Goal: Feedback & Contribution: Submit feedback/report problem

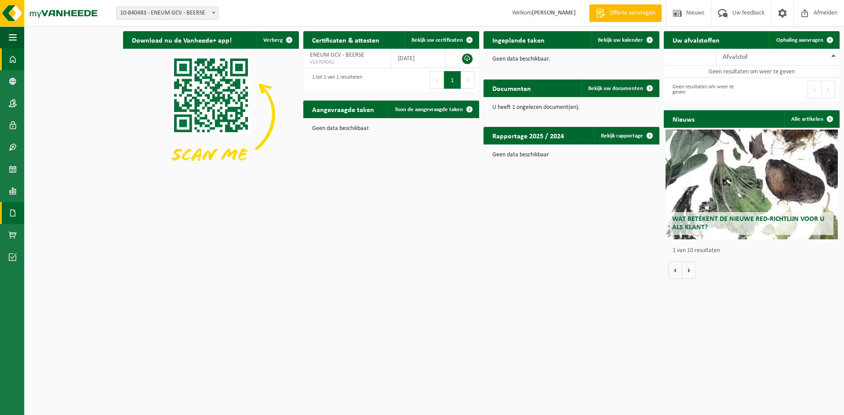
click at [13, 217] on span at bounding box center [13, 213] width 8 height 22
click at [71, 214] on span "Facturen" at bounding box center [62, 213] width 23 height 17
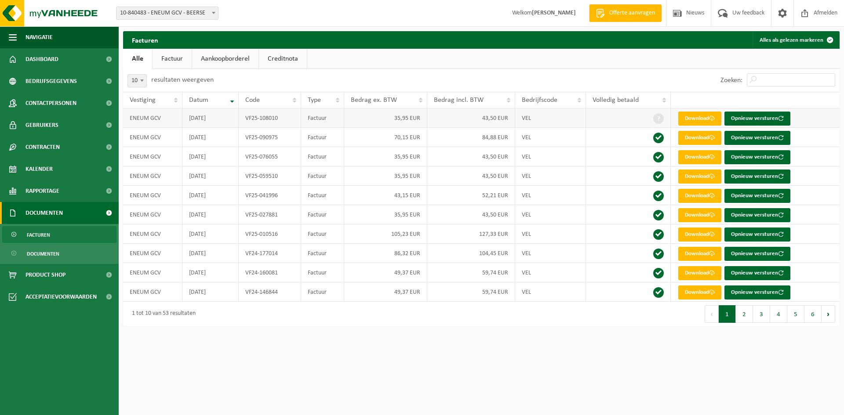
click at [391, 124] on td "35,95 EUR" at bounding box center [385, 118] width 83 height 19
click at [399, 119] on td "35,95 EUR" at bounding box center [385, 118] width 83 height 19
click at [72, 61] on link "Dashboard" at bounding box center [59, 59] width 119 height 22
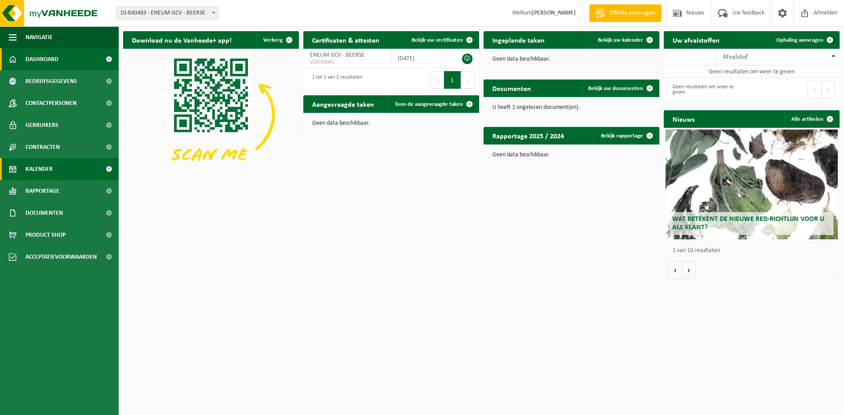
click at [53, 165] on link "Kalender" at bounding box center [59, 169] width 119 height 22
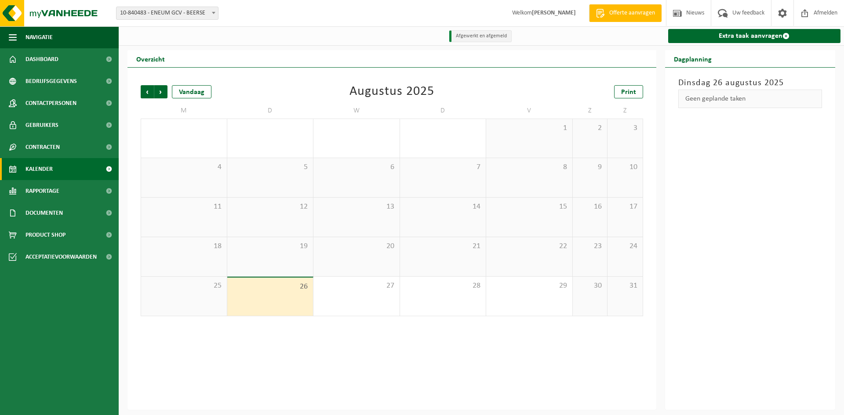
click at [673, 350] on div "Dinsdag 26 augustus 2025 Geen geplande taken" at bounding box center [750, 239] width 170 height 342
click at [192, 300] on div "25" at bounding box center [184, 296] width 86 height 39
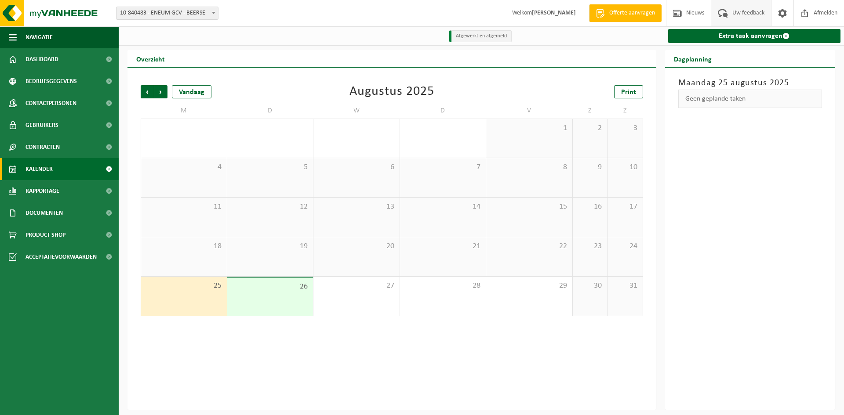
click at [739, 12] on span "Uw feedback" at bounding box center [748, 13] width 36 height 26
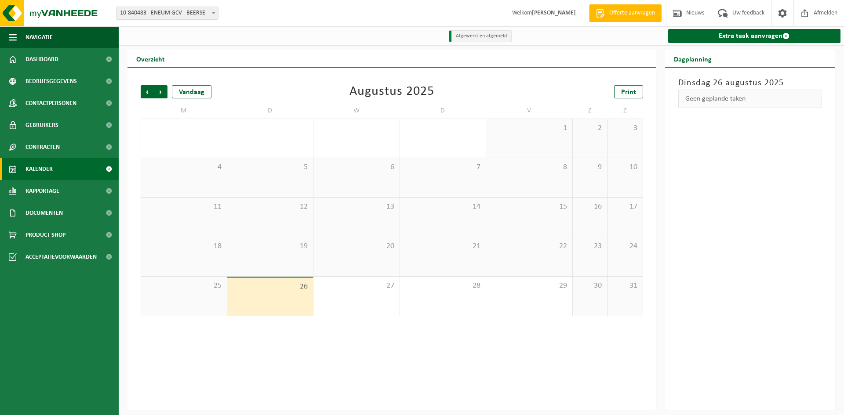
click at [464, 357] on div "Vorige Volgende Vandaag Augustus 2025 Print M D W D V Z Z 28 29 30 31 1 2 3 4 5…" at bounding box center [391, 239] width 529 height 342
click at [749, 13] on span "Uw feedback" at bounding box center [748, 13] width 36 height 26
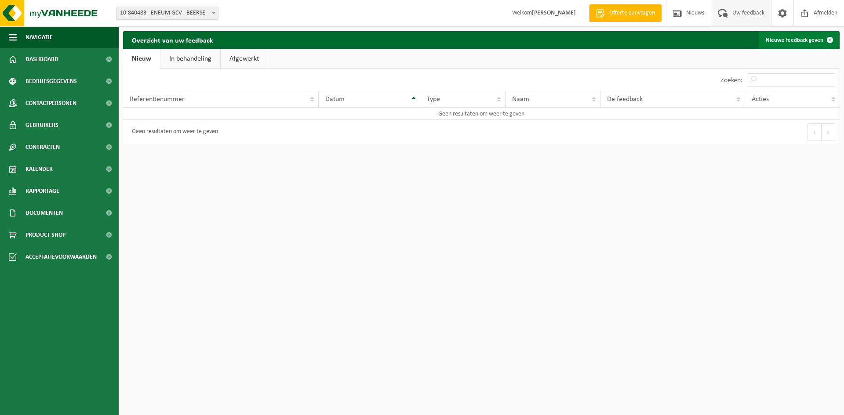
click at [807, 42] on link "Nieuwe feedback geven" at bounding box center [798, 40] width 80 height 18
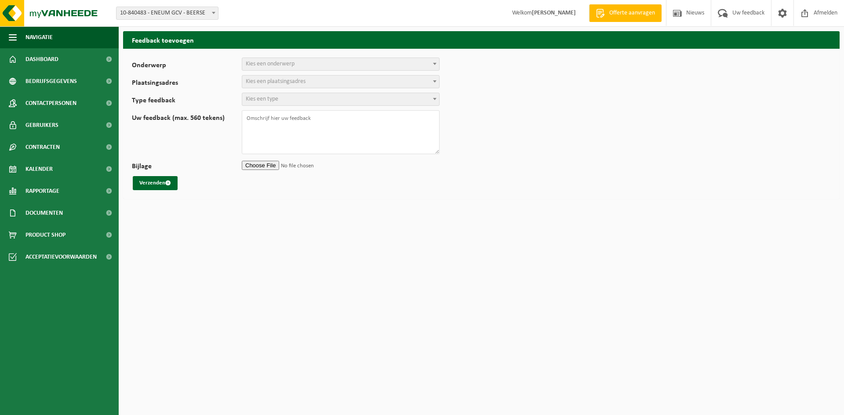
select select
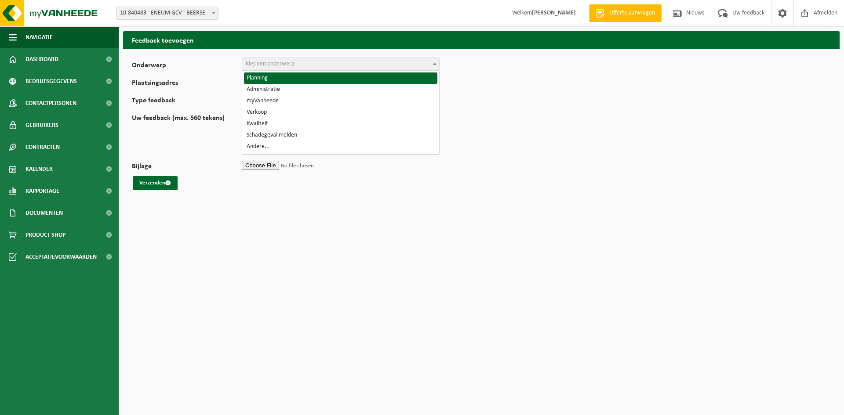
click at [350, 65] on span "Kies een onderwerp" at bounding box center [340, 64] width 197 height 12
select select "1"
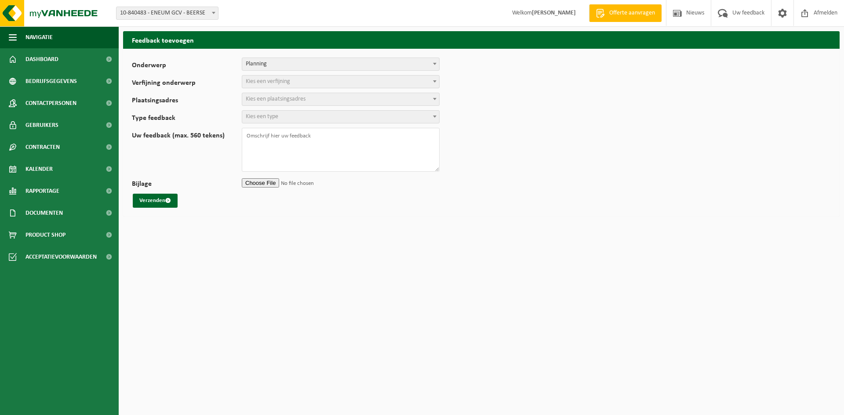
click at [340, 87] on span "Kies een verfijning" at bounding box center [340, 82] width 197 height 12
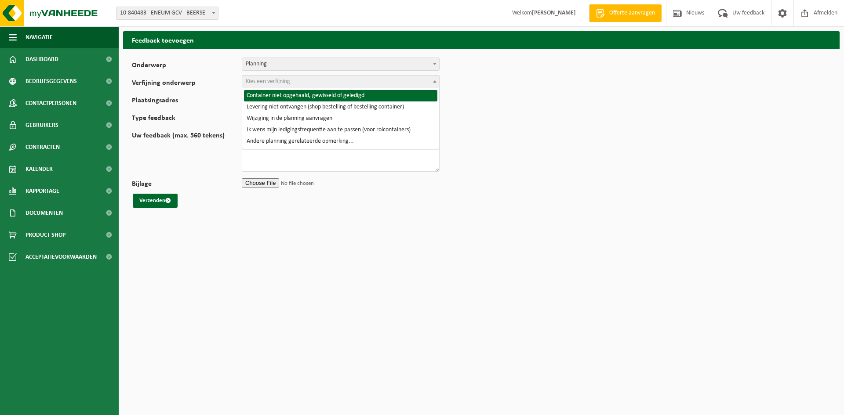
select select "2"
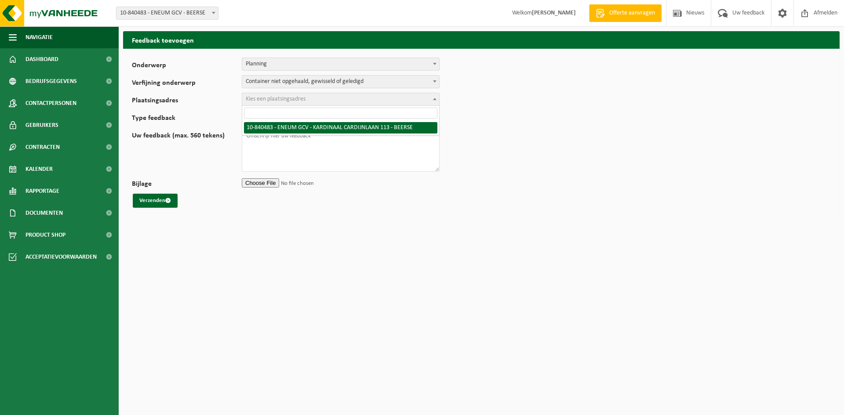
click at [345, 99] on span "Kies een plaatsingsadres" at bounding box center [340, 99] width 197 height 12
select select "98160"
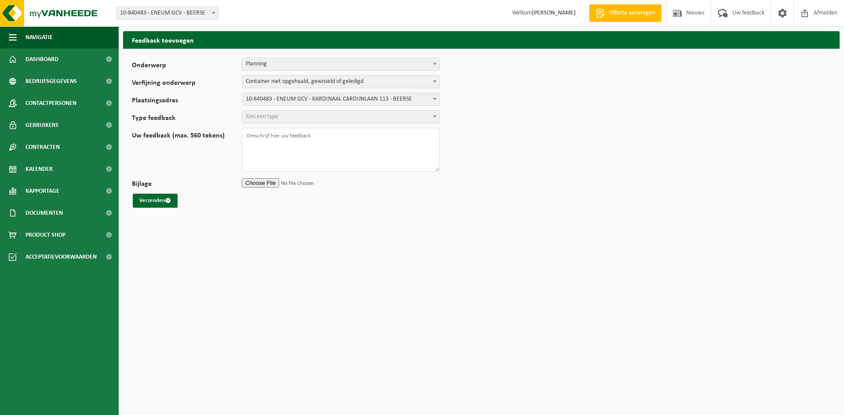
click at [325, 114] on span "Kies een type" at bounding box center [340, 117] width 197 height 12
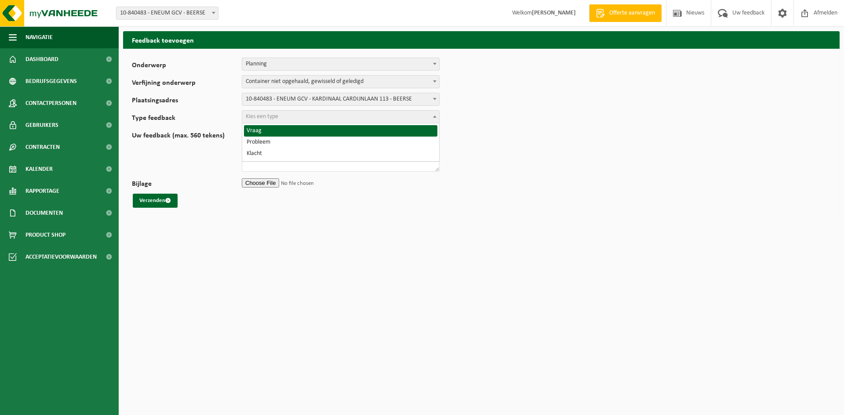
select select "QUE"
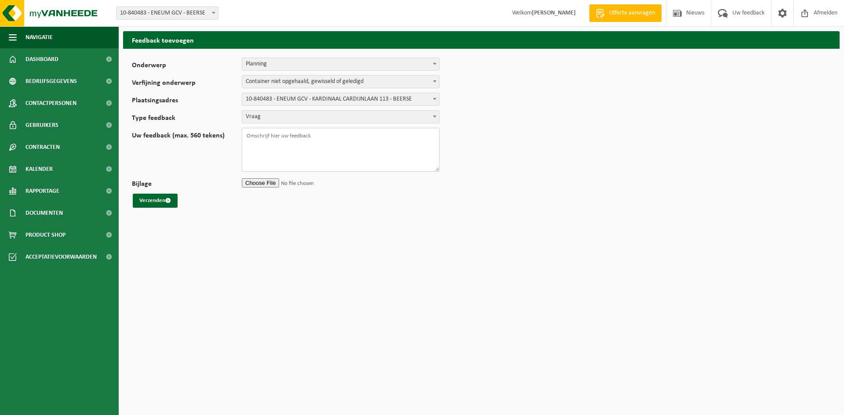
click at [306, 148] on textarea "Uw feedback (max. 560 tekens)" at bounding box center [341, 150] width 198 height 44
type textarea "Beste, Normaal staat er om de 4weken een ophaling gepland. Deze zou normaal op …"
click at [146, 207] on button "Verzenden" at bounding box center [155, 201] width 45 height 14
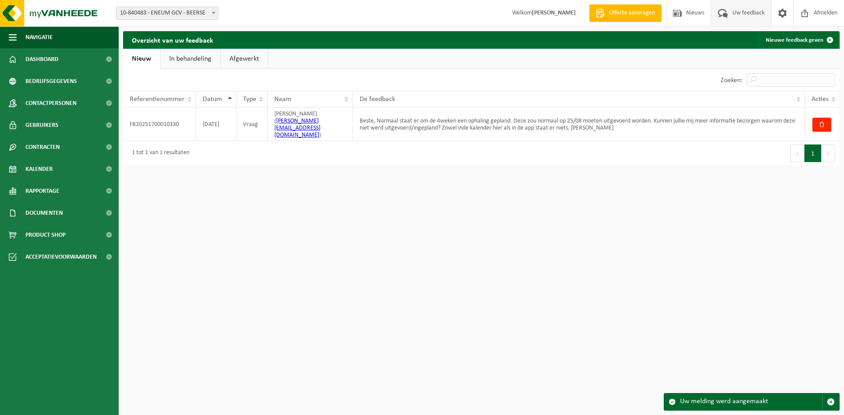
click at [772, 403] on div "Uw melding werd aangemaakt" at bounding box center [751, 402] width 142 height 17
click at [641, 291] on html "Pricebuddy by promojagers NaN/NaN/NaN Hide [DOMAIN_NAME] Vestiging: 10-840483 -…" at bounding box center [422, 207] width 844 height 415
click at [61, 371] on ul "Navigatie Offerte aanvragen Nieuws Uw feedback Afmelden Dashboard Bedrijfsgegev…" at bounding box center [59, 220] width 119 height 389
click at [411, 312] on html "Pricebuddy by promojagers NaN/NaN/NaN Hide [DOMAIN_NAME] Vestiging: 10-840483 -…" at bounding box center [422, 207] width 844 height 415
click at [353, 250] on html "Pricebuddy by promojagers NaN/NaN/NaN Hide [DOMAIN_NAME] Vestiging: 10-840483 -…" at bounding box center [422, 207] width 844 height 415
